Goal: Check status

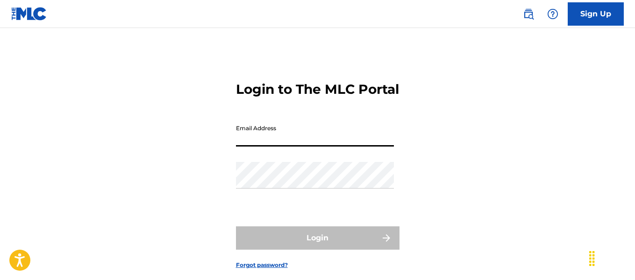
type input "[EMAIL_ADDRESS][DOMAIN_NAME]"
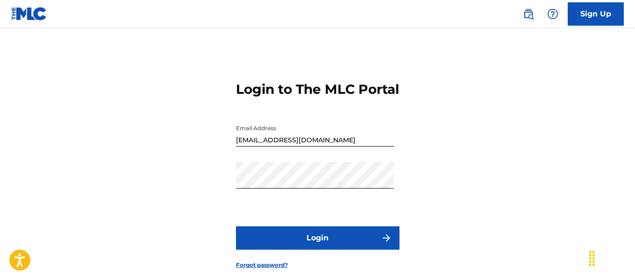
click at [328, 250] on button "Login" at bounding box center [318, 238] width 164 height 23
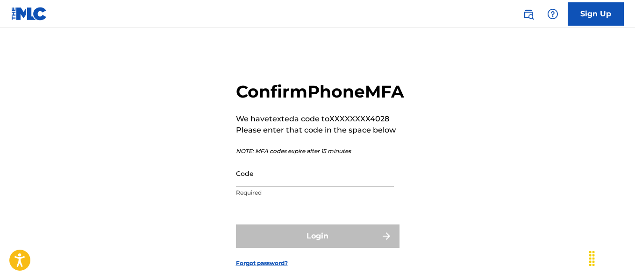
click at [285, 187] on input "Code" at bounding box center [315, 173] width 158 height 27
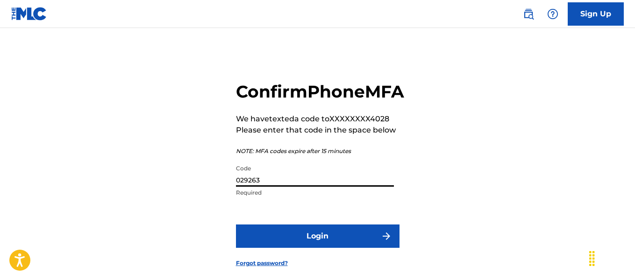
type input "029263"
drag, startPoint x: 316, startPoint y: 248, endPoint x: 314, endPoint y: 256, distance: 7.8
click at [314, 248] on button "Login" at bounding box center [318, 236] width 164 height 23
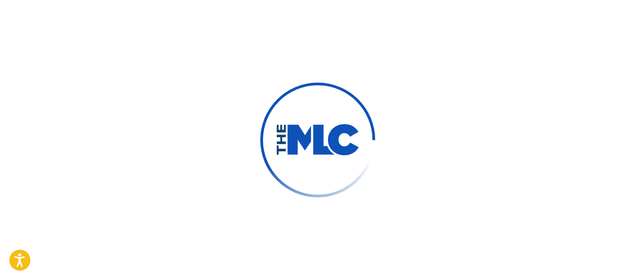
click at [316, 256] on div at bounding box center [317, 140] width 635 height 280
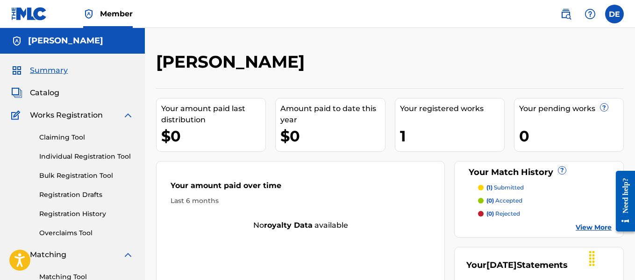
scroll to position [93, 0]
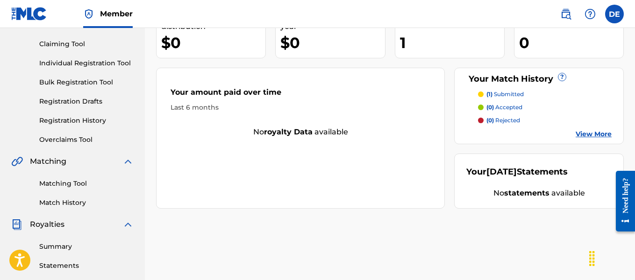
click at [69, 185] on link "Matching Tool" at bounding box center [86, 184] width 94 height 10
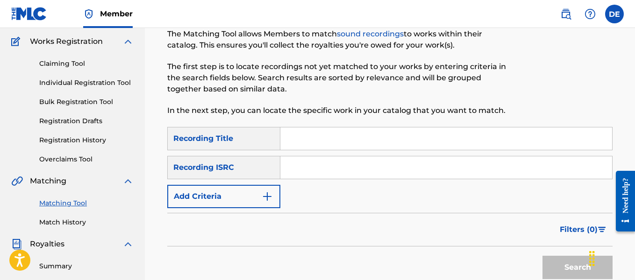
scroll to position [93, 0]
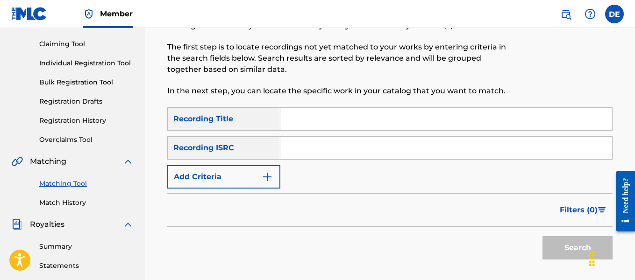
click at [66, 201] on link "Match History" at bounding box center [86, 203] width 94 height 10
